Goal: Task Accomplishment & Management: Complete application form

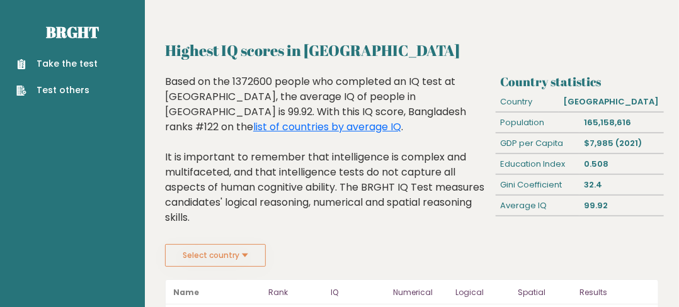
scroll to position [63, 0]
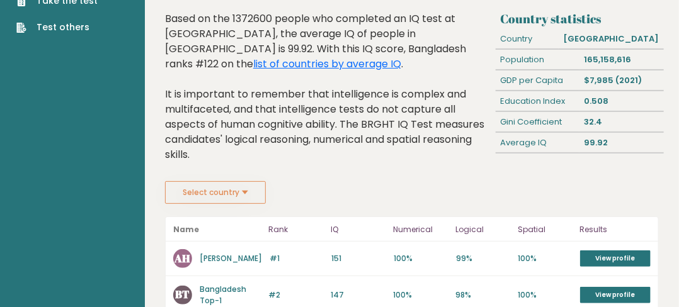
click at [256, 200] on button "Select country" at bounding box center [215, 192] width 101 height 23
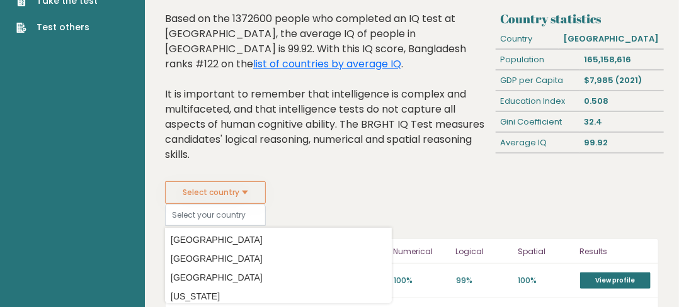
click at [256, 200] on button "Select country" at bounding box center [215, 192] width 101 height 23
click at [385, 186] on fieldset "Select country Country Afghanistan Albania Algeria American Samoa Andorra Angol…" at bounding box center [278, 203] width 227 height 45
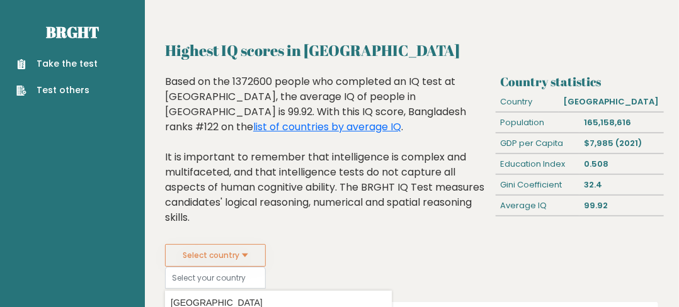
click at [85, 55] on div "Take the test Test others" at bounding box center [72, 69] width 125 height 55
click at [78, 65] on link "Take the test" at bounding box center [56, 63] width 81 height 13
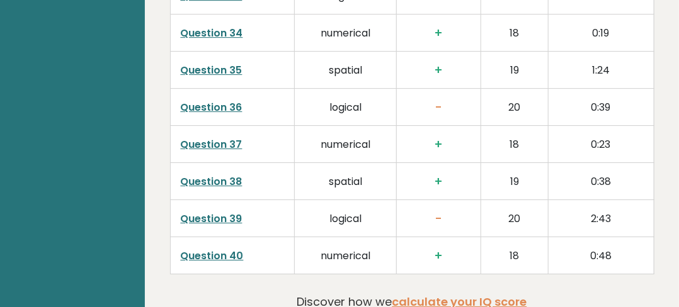
scroll to position [3251, 0]
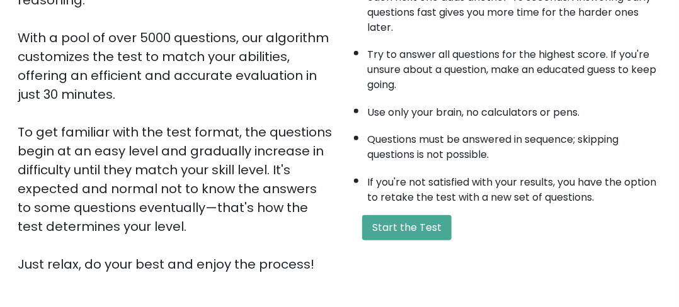
scroll to position [252, 0]
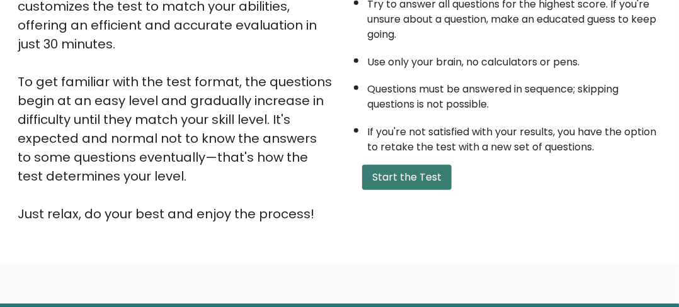
click at [368, 172] on button "Start the Test" at bounding box center [406, 177] width 89 height 25
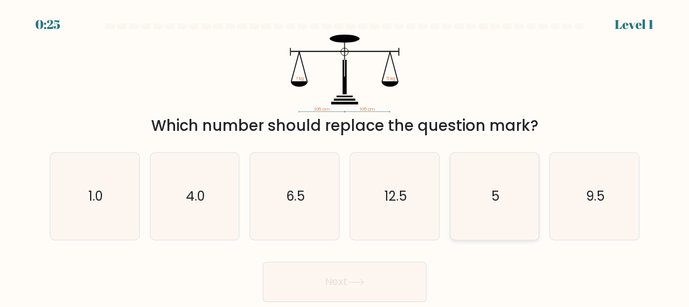
click at [499, 195] on icon "5" at bounding box center [494, 196] width 87 height 87
click at [345, 157] on input "e. 5" at bounding box center [344, 155] width 1 height 3
radio input "true"
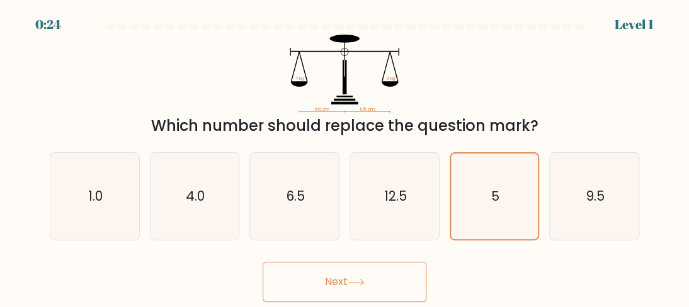
click at [359, 285] on icon at bounding box center [355, 282] width 17 height 7
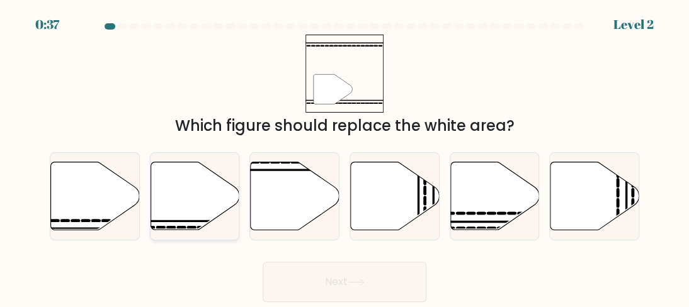
click at [174, 219] on icon at bounding box center [194, 196] width 89 height 68
click at [344, 157] on input "b." at bounding box center [344, 155] width 1 height 3
radio input "true"
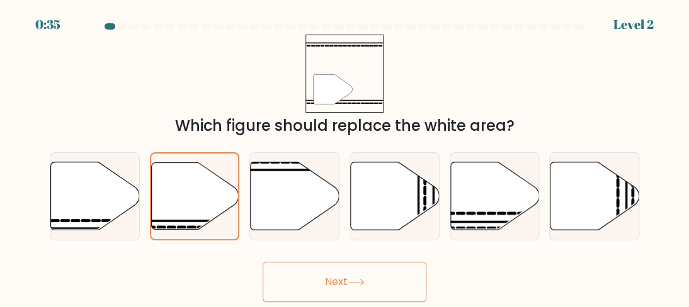
click at [359, 280] on icon at bounding box center [355, 282] width 17 height 7
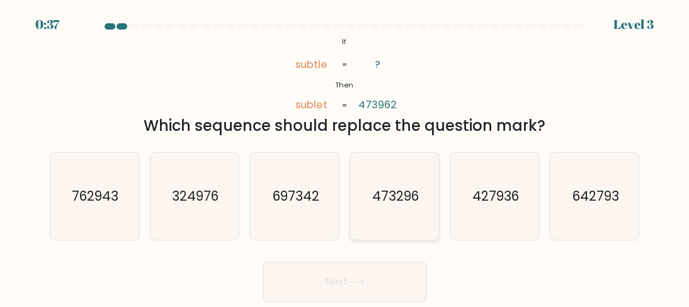
click at [378, 203] on text "473296" at bounding box center [395, 196] width 47 height 18
click at [345, 157] on input "d. 473296" at bounding box center [344, 155] width 1 height 3
radio input "true"
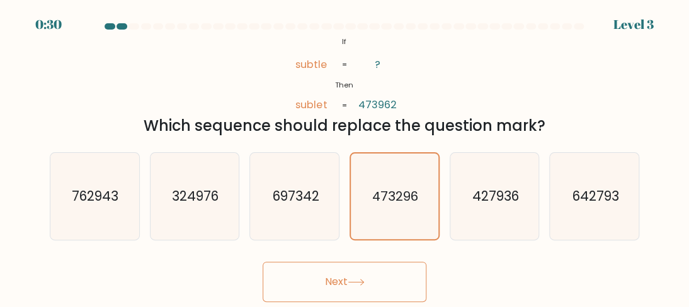
click at [355, 285] on icon at bounding box center [355, 282] width 17 height 7
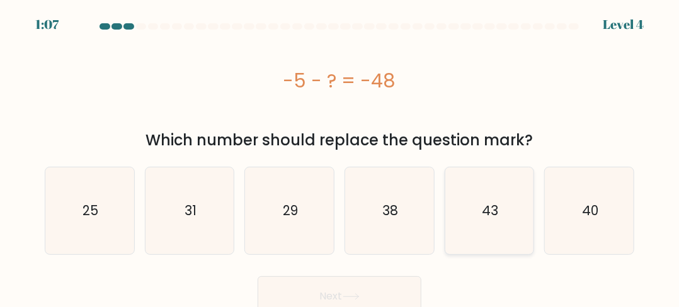
click at [495, 208] on text "43" at bounding box center [490, 210] width 16 height 18
click at [340, 157] on input "e. 43" at bounding box center [339, 155] width 1 height 3
radio input "true"
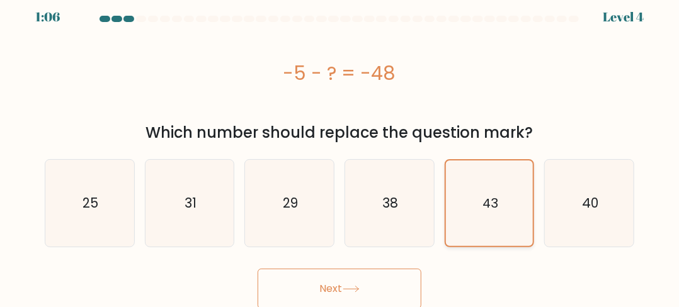
scroll to position [9, 0]
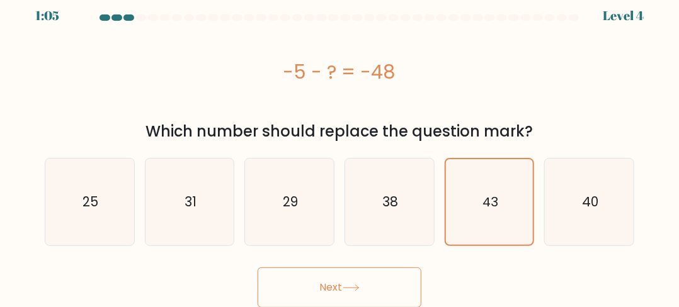
click at [397, 299] on button "Next" at bounding box center [339, 288] width 164 height 40
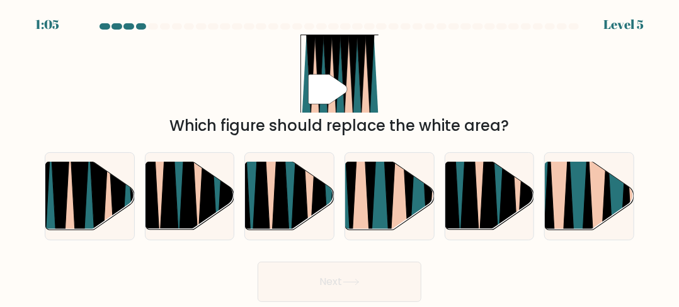
scroll to position [0, 0]
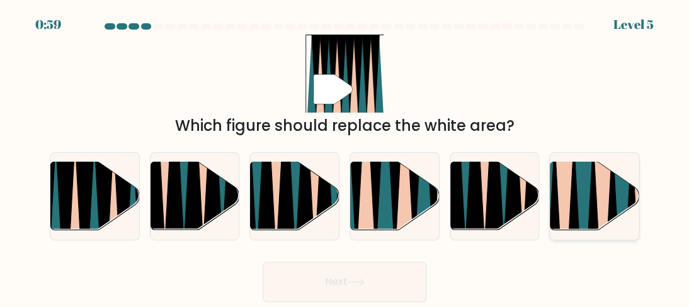
click at [612, 190] on icon at bounding box center [612, 236] width 20 height 178
click at [345, 157] on input "f." at bounding box center [344, 155] width 1 height 3
radio input "true"
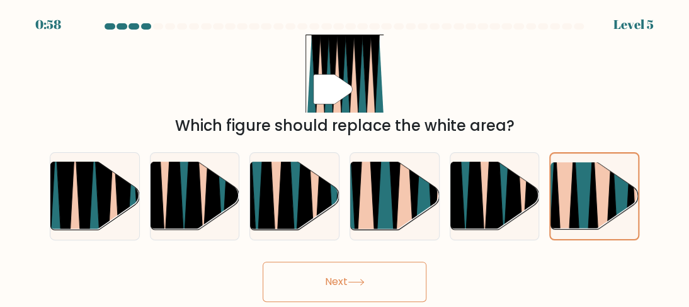
click at [392, 278] on button "Next" at bounding box center [344, 282] width 164 height 40
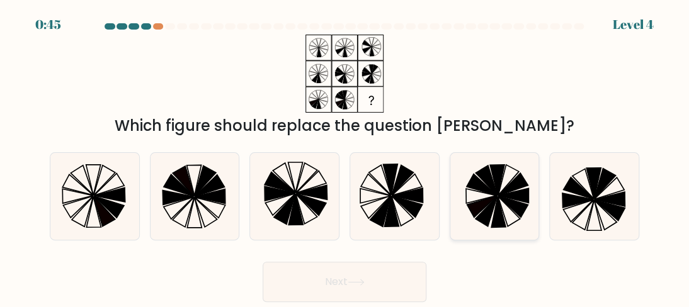
click at [511, 208] on icon at bounding box center [512, 206] width 30 height 21
click at [345, 157] on input "e." at bounding box center [344, 155] width 1 height 3
radio input "true"
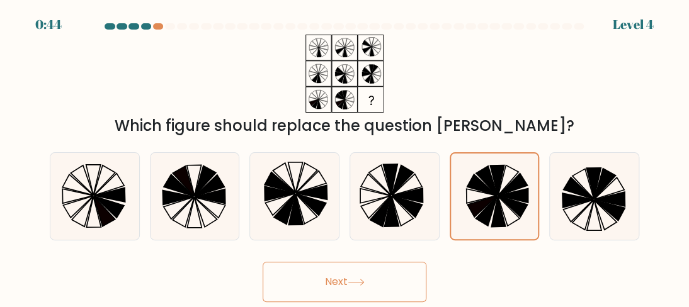
click at [363, 286] on button "Next" at bounding box center [344, 282] width 164 height 40
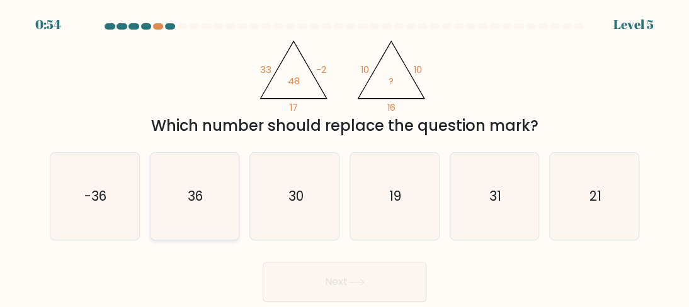
click at [222, 197] on icon "36" at bounding box center [194, 196] width 87 height 87
click at [344, 157] on input "b. 36" at bounding box center [344, 155] width 1 height 3
radio input "true"
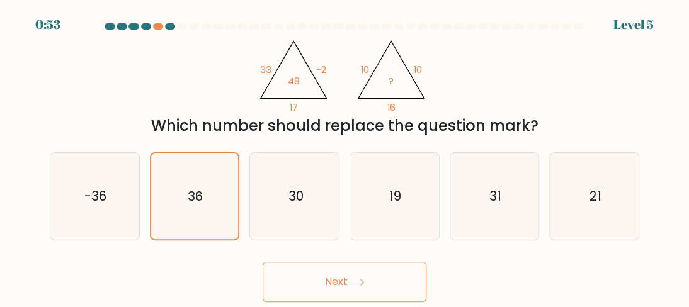
click at [354, 276] on button "Next" at bounding box center [344, 282] width 164 height 40
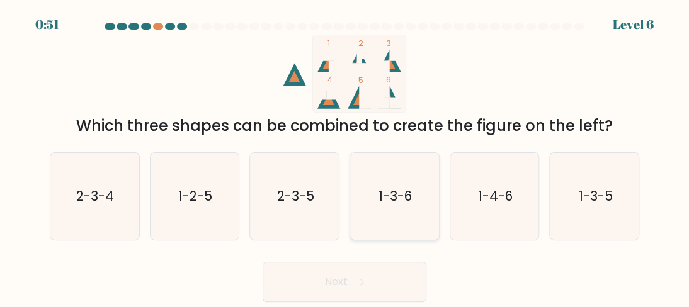
click at [413, 208] on icon "1-3-6" at bounding box center [394, 196] width 87 height 87
click at [345, 157] on input "d. 1-3-6" at bounding box center [344, 155] width 1 height 3
radio input "true"
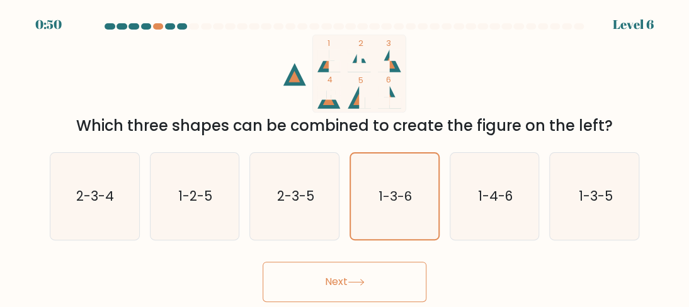
click at [371, 295] on button "Next" at bounding box center [344, 282] width 164 height 40
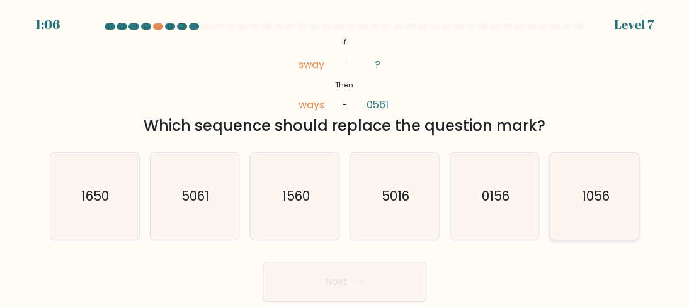
click at [596, 200] on text "1056" at bounding box center [595, 196] width 28 height 18
click at [345, 157] on input "f. 1056" at bounding box center [344, 155] width 1 height 3
radio input "true"
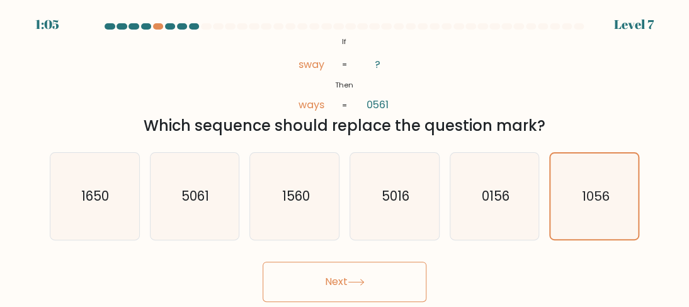
click at [387, 277] on button "Next" at bounding box center [344, 282] width 164 height 40
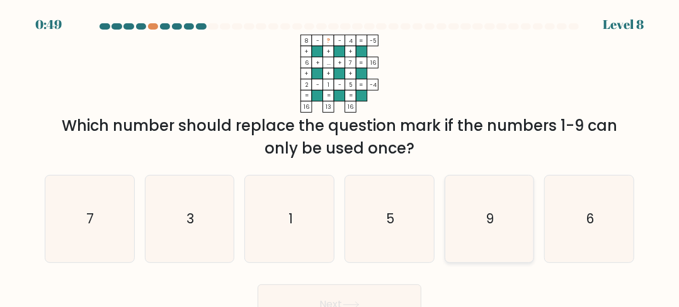
click at [503, 211] on icon "9" at bounding box center [489, 219] width 87 height 87
click at [340, 157] on input "e. 9" at bounding box center [339, 155] width 1 height 3
radio input "true"
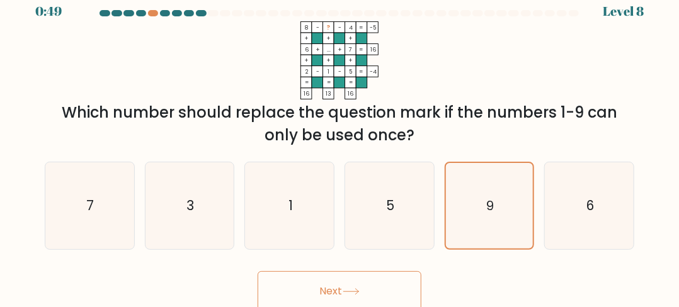
scroll to position [18, 0]
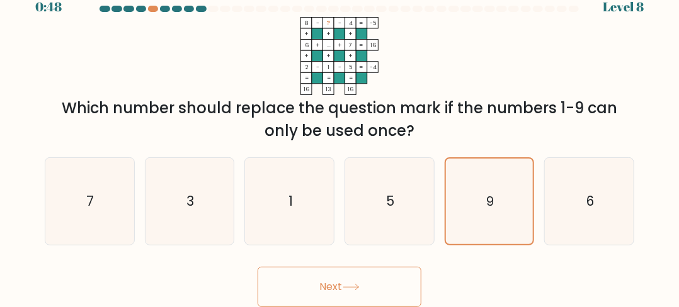
click at [393, 281] on button "Next" at bounding box center [339, 287] width 164 height 40
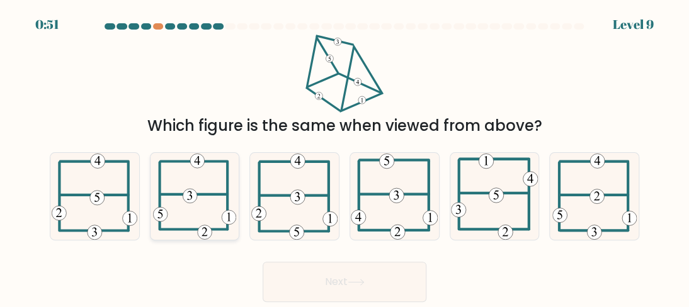
click at [191, 193] on icon at bounding box center [189, 195] width 5 height 9
click at [344, 157] on input "b." at bounding box center [344, 155] width 1 height 3
radio input "true"
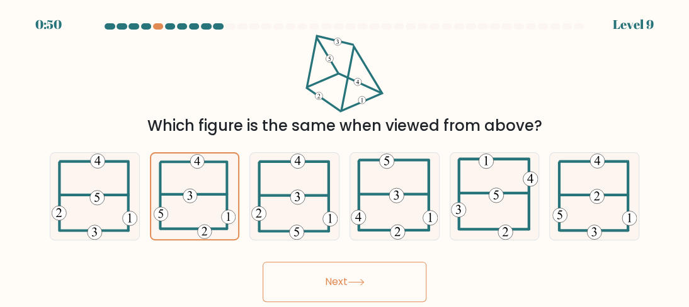
click at [322, 291] on button "Next" at bounding box center [344, 282] width 164 height 40
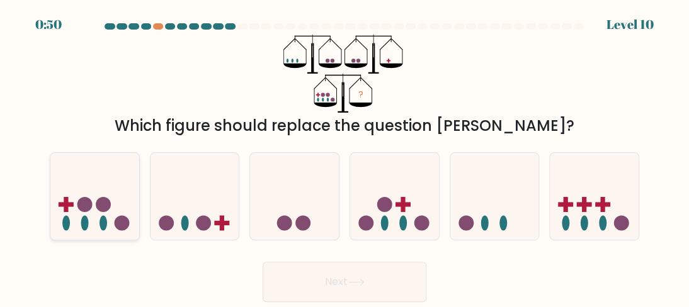
click at [111, 228] on icon at bounding box center [94, 197] width 89 height 74
click at [344, 157] on input "a." at bounding box center [344, 155] width 1 height 3
radio input "true"
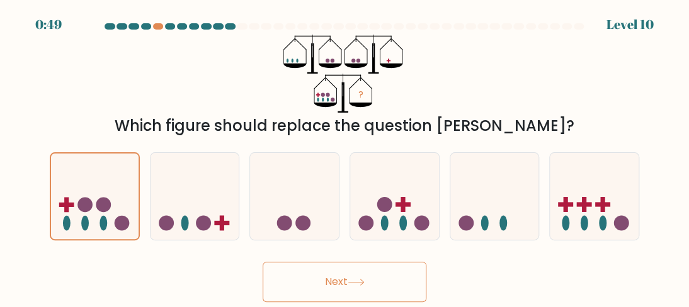
click at [358, 282] on icon at bounding box center [355, 282] width 17 height 7
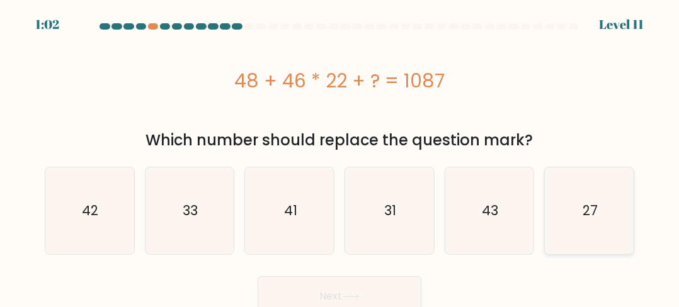
click at [606, 219] on icon "27" at bounding box center [589, 210] width 87 height 87
click at [340, 157] on input "f. 27" at bounding box center [339, 155] width 1 height 3
radio input "true"
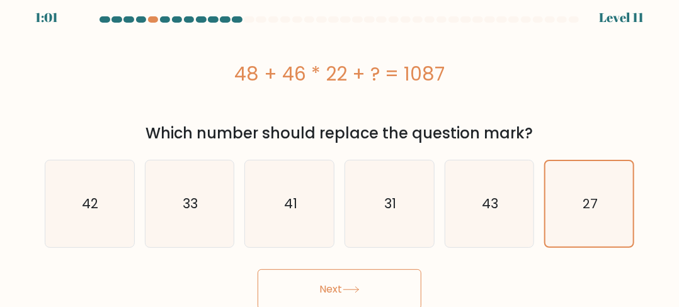
scroll to position [9, 0]
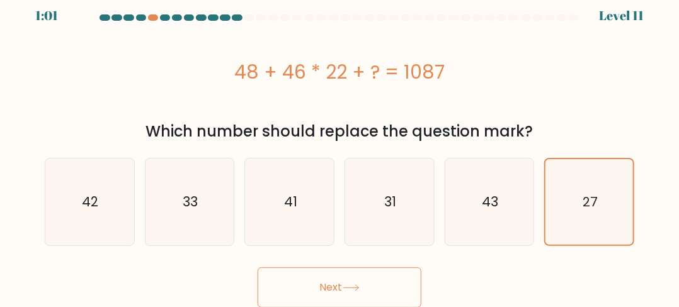
click at [382, 276] on button "Next" at bounding box center [339, 288] width 164 height 40
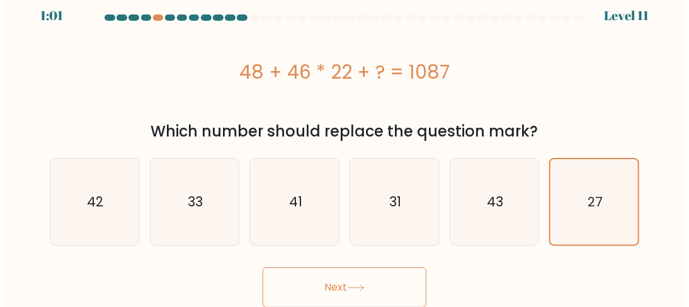
scroll to position [0, 0]
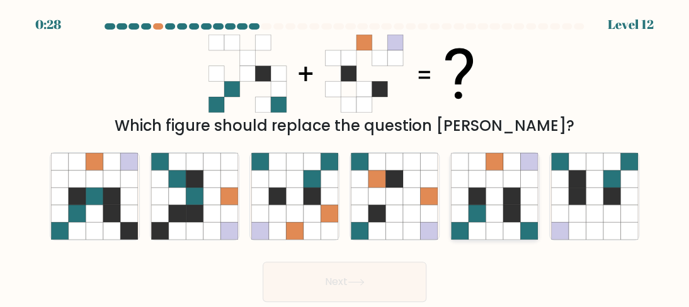
click at [499, 199] on icon at bounding box center [493, 196] width 17 height 17
click at [345, 157] on input "e." at bounding box center [344, 155] width 1 height 3
radio input "true"
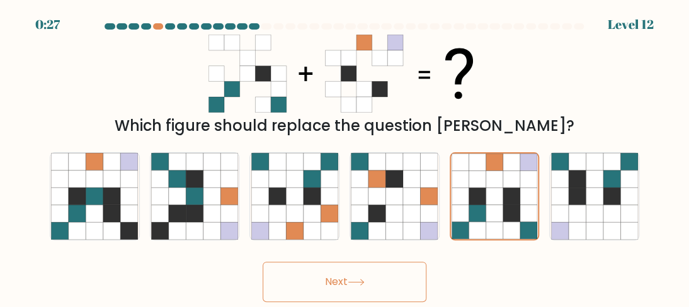
click at [362, 285] on icon at bounding box center [355, 282] width 17 height 7
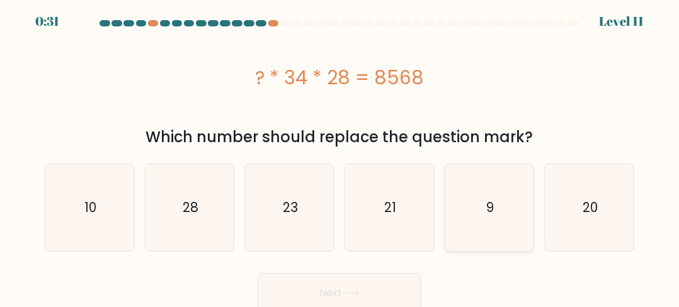
scroll to position [9, 0]
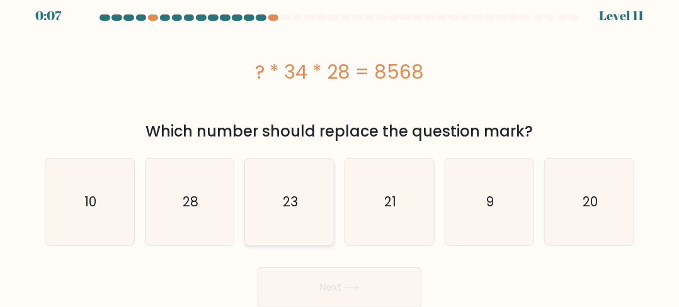
click at [295, 219] on icon "23" at bounding box center [289, 202] width 87 height 87
click at [339, 148] on input "c. 23" at bounding box center [339, 146] width 1 height 3
radio input "true"
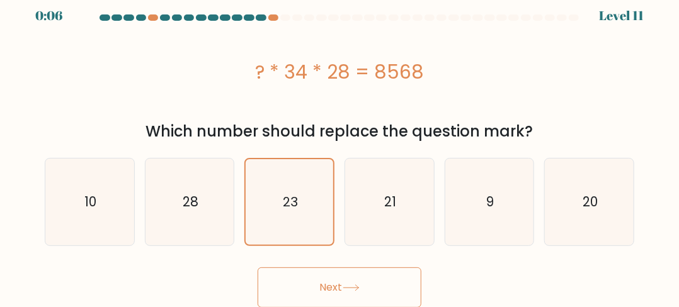
click at [317, 281] on button "Next" at bounding box center [339, 288] width 164 height 40
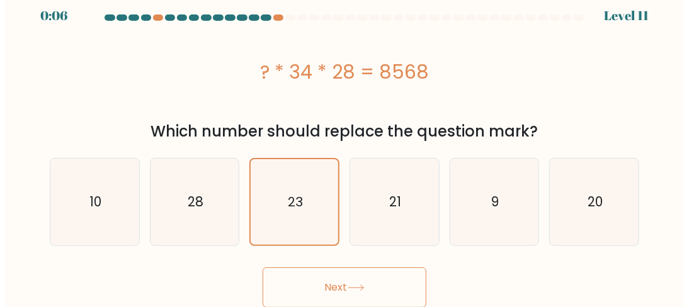
scroll to position [0, 0]
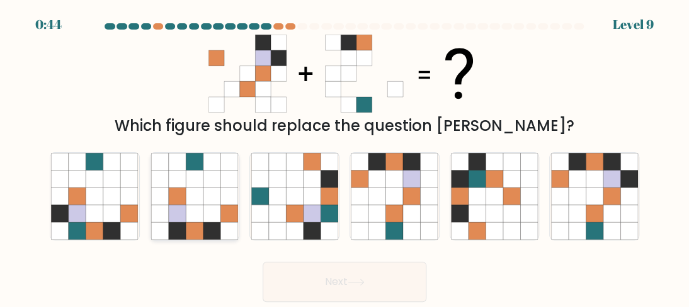
click at [198, 202] on icon at bounding box center [194, 196] width 17 height 17
click at [344, 157] on input "b." at bounding box center [344, 155] width 1 height 3
radio input "true"
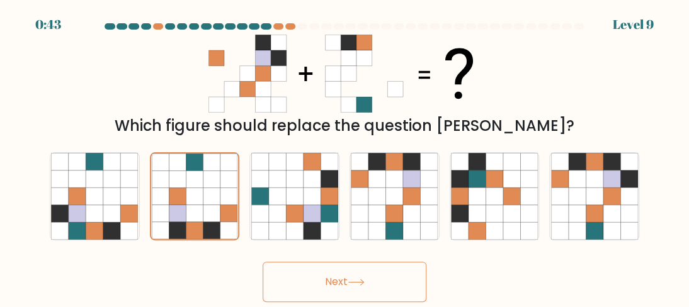
click at [342, 272] on button "Next" at bounding box center [344, 282] width 164 height 40
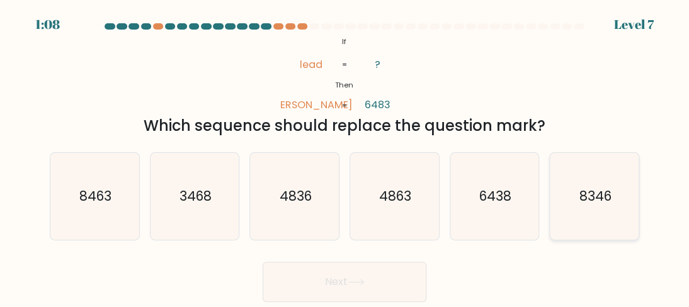
click at [569, 192] on icon "8346" at bounding box center [594, 196] width 87 height 87
click at [345, 157] on input "f. 8346" at bounding box center [344, 155] width 1 height 3
radio input "true"
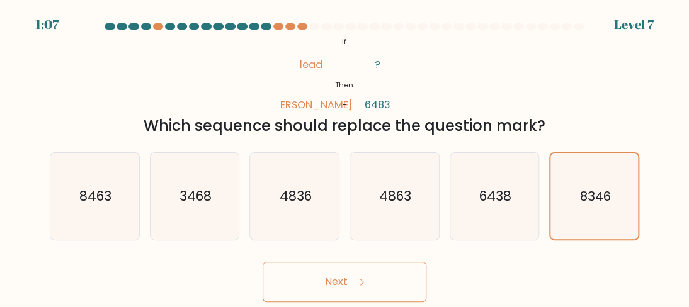
click at [380, 276] on button "Next" at bounding box center [344, 282] width 164 height 40
